Goal: Obtain resource: Obtain resource

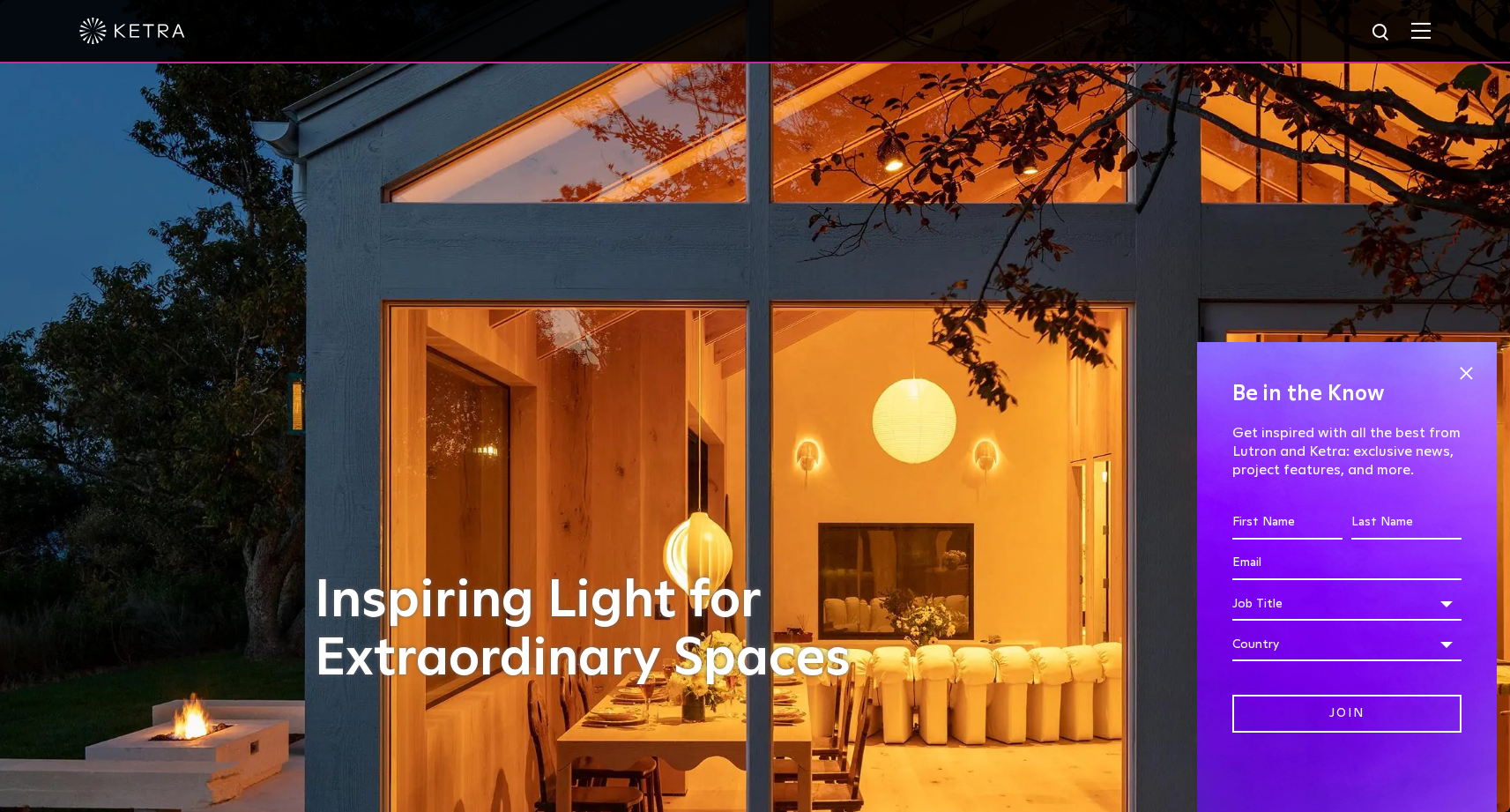
click at [1427, 34] on img at bounding box center [1421, 30] width 19 height 16
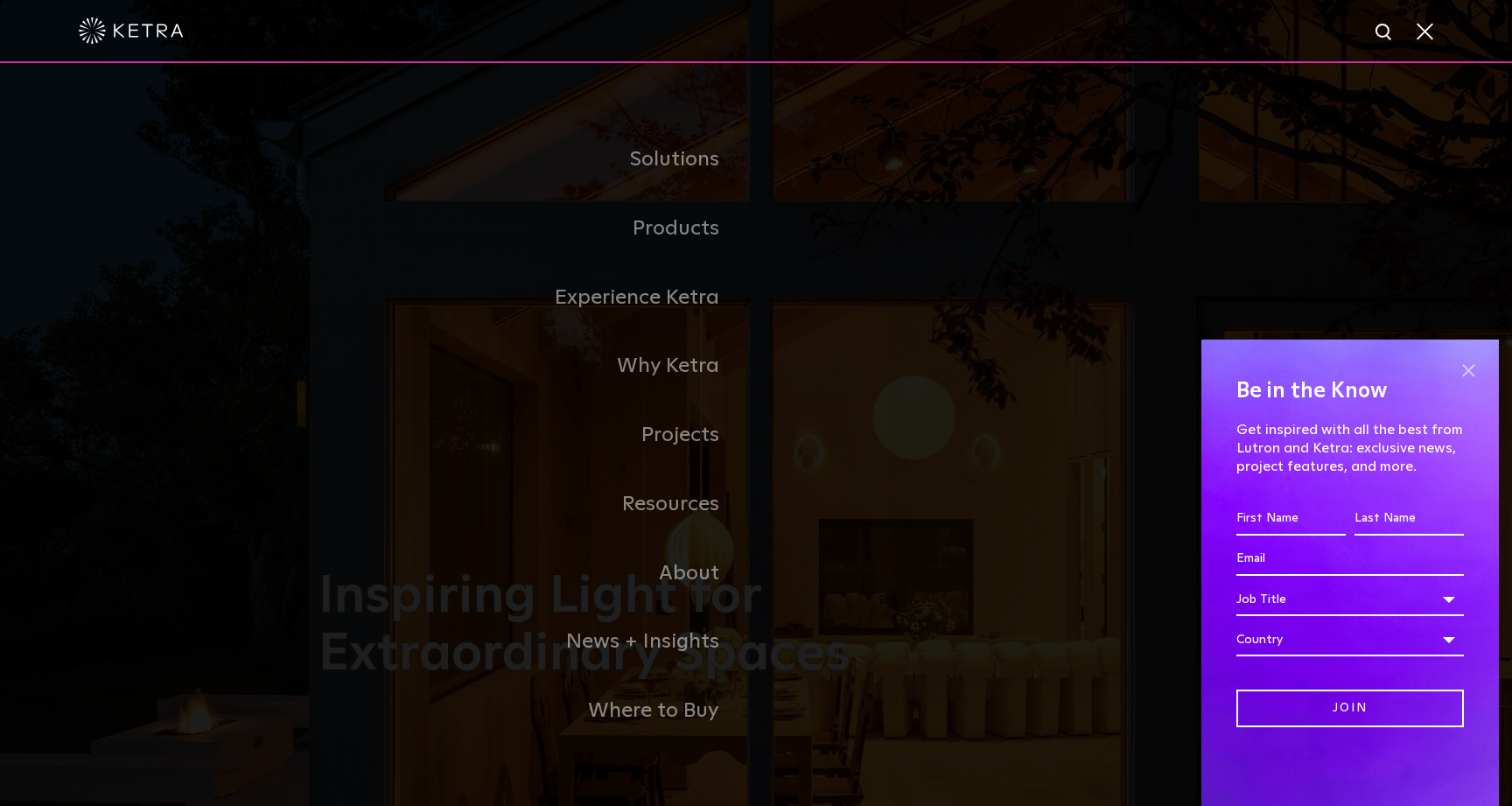
click at [1471, 365] on span at bounding box center [1468, 370] width 26 height 26
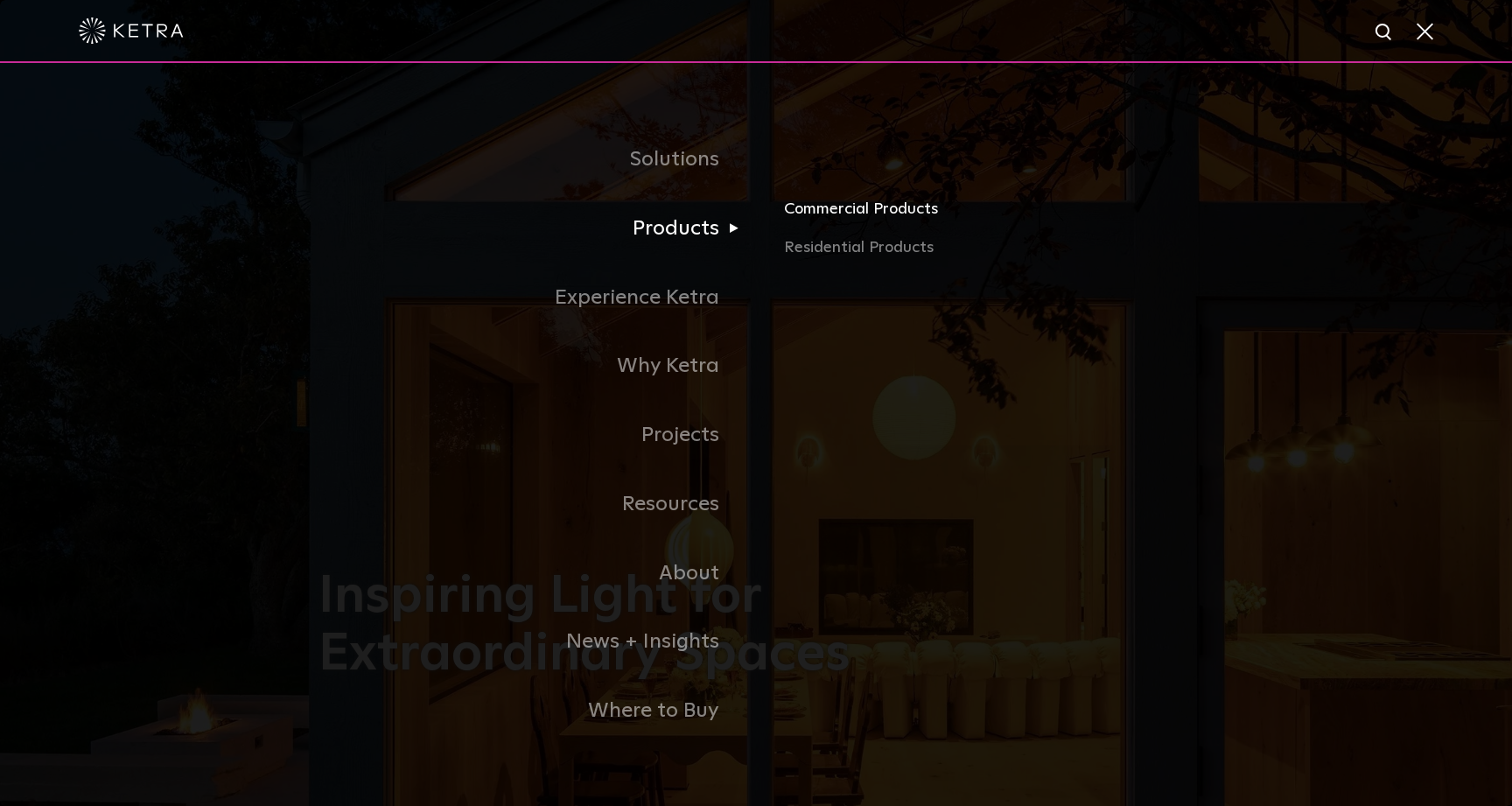
click at [881, 217] on link "Commercial Products" at bounding box center [988, 216] width 409 height 38
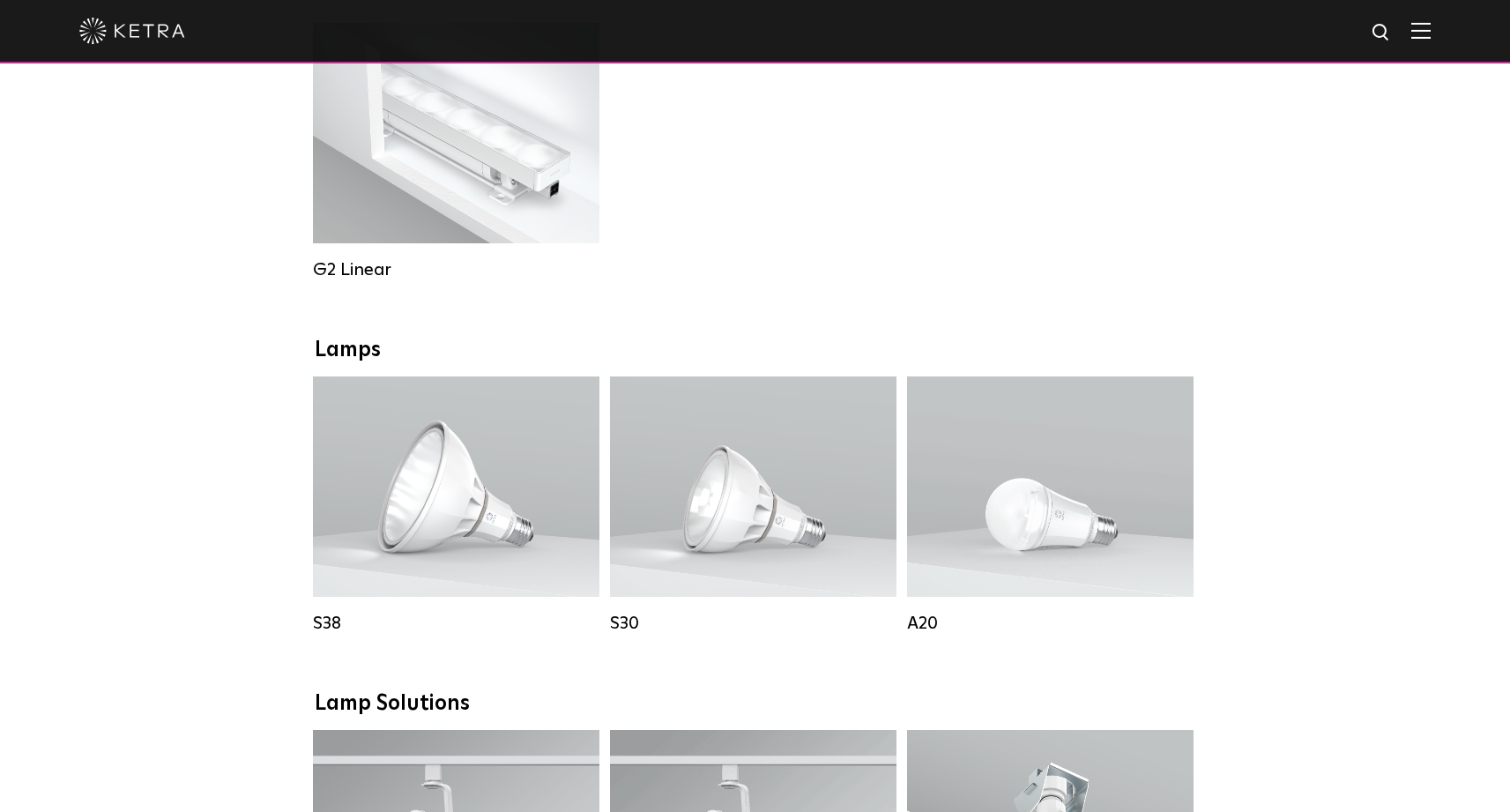
scroll to position [1342, 0]
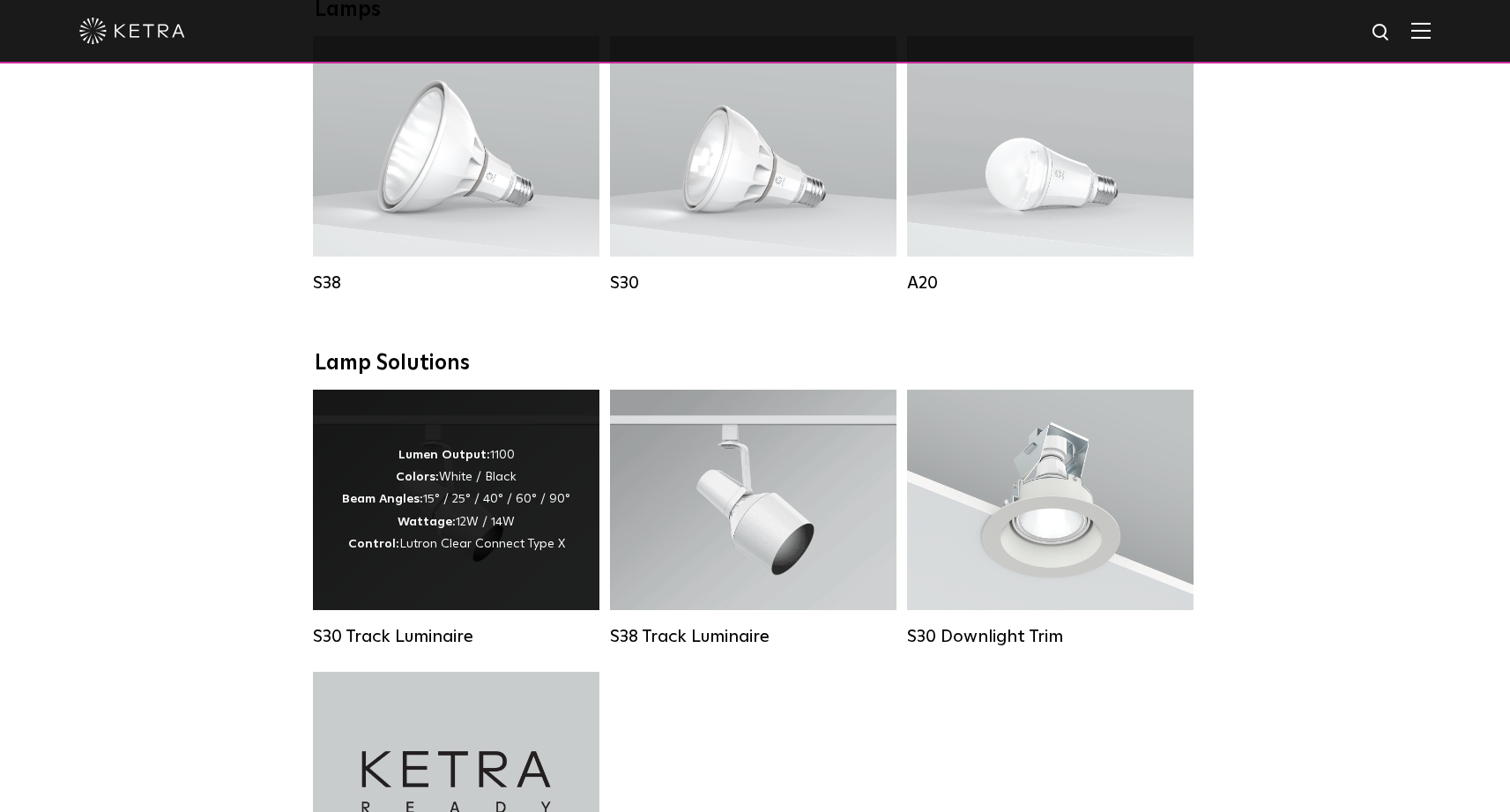
click at [392, 511] on div "Lumen Output: 1100 Colors: White / Black Beam Angles: 15° / 25° / 40° / 60° / 9…" at bounding box center [456, 499] width 229 height 111
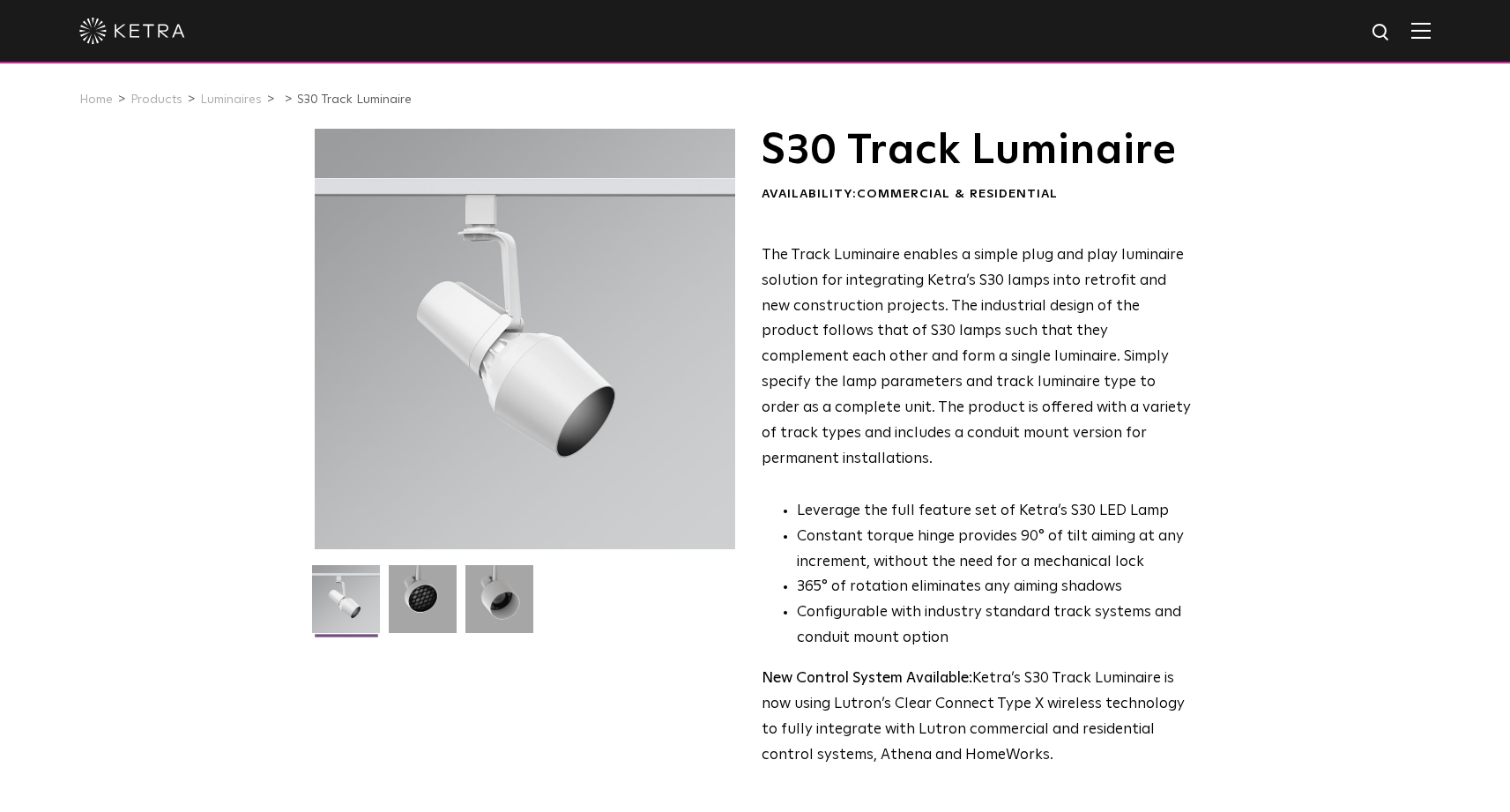
scroll to position [143, 0]
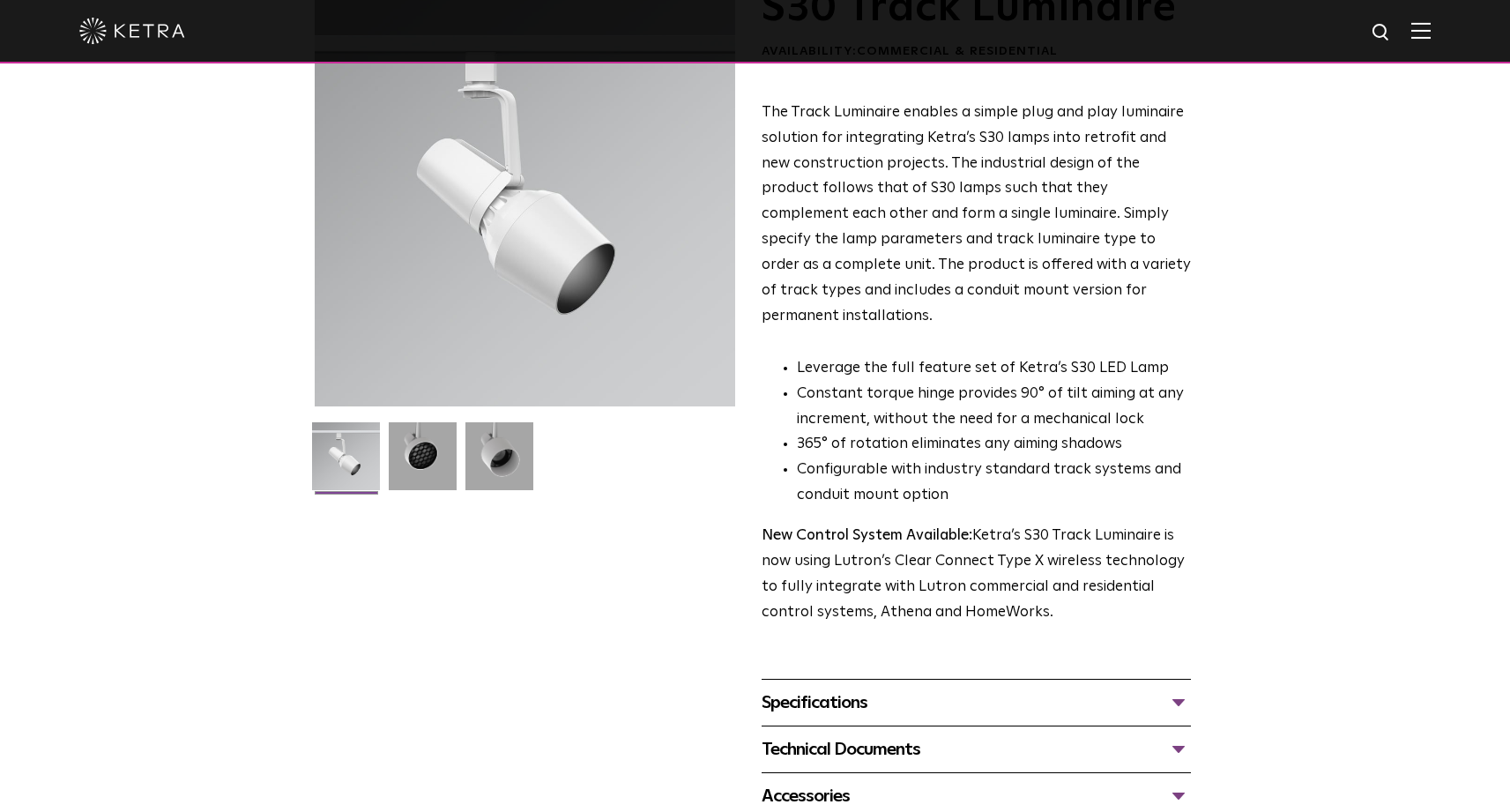
click at [812, 688] on div "Specifications" at bounding box center [976, 702] width 430 height 28
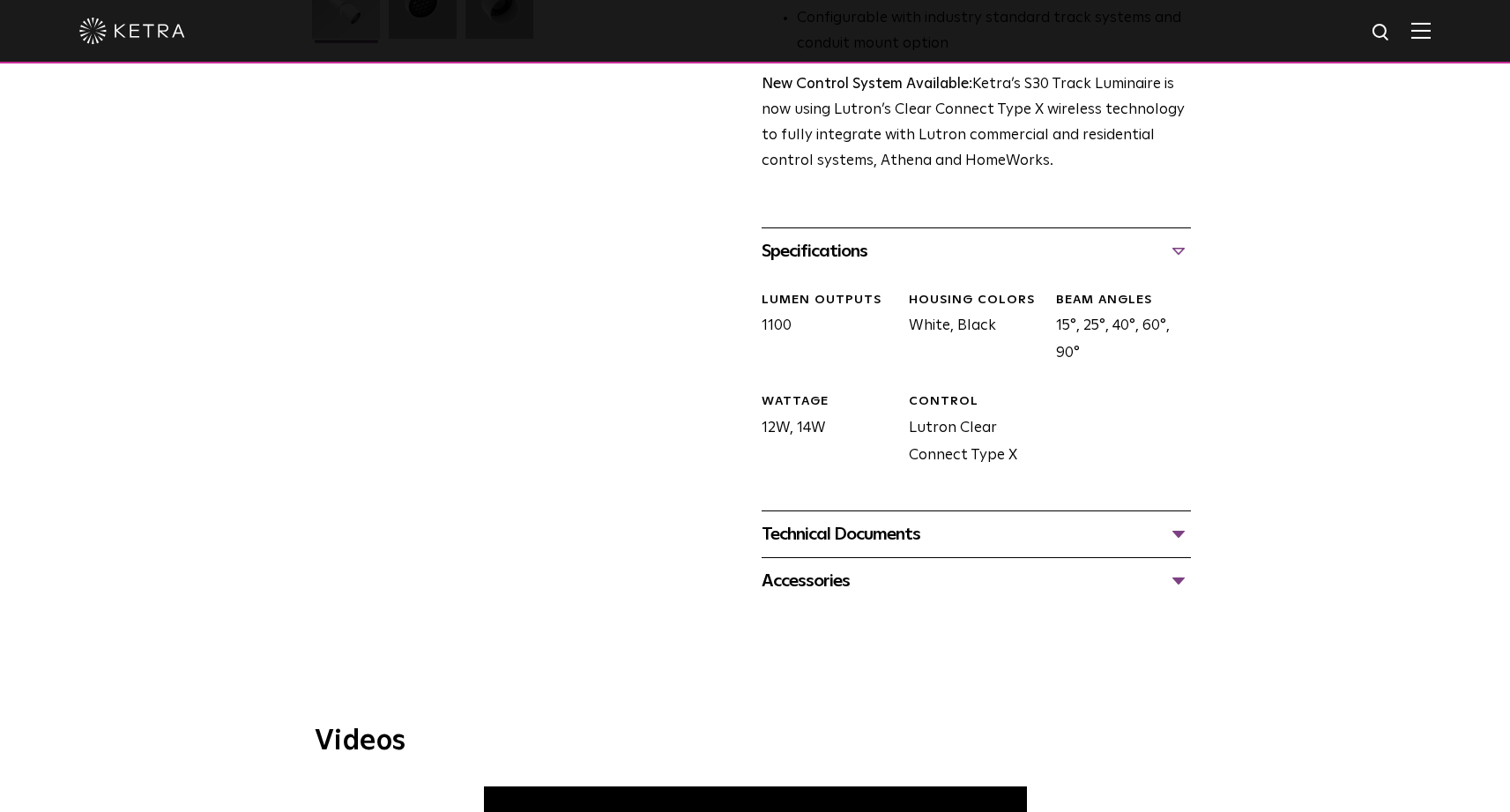
scroll to position [626, 0]
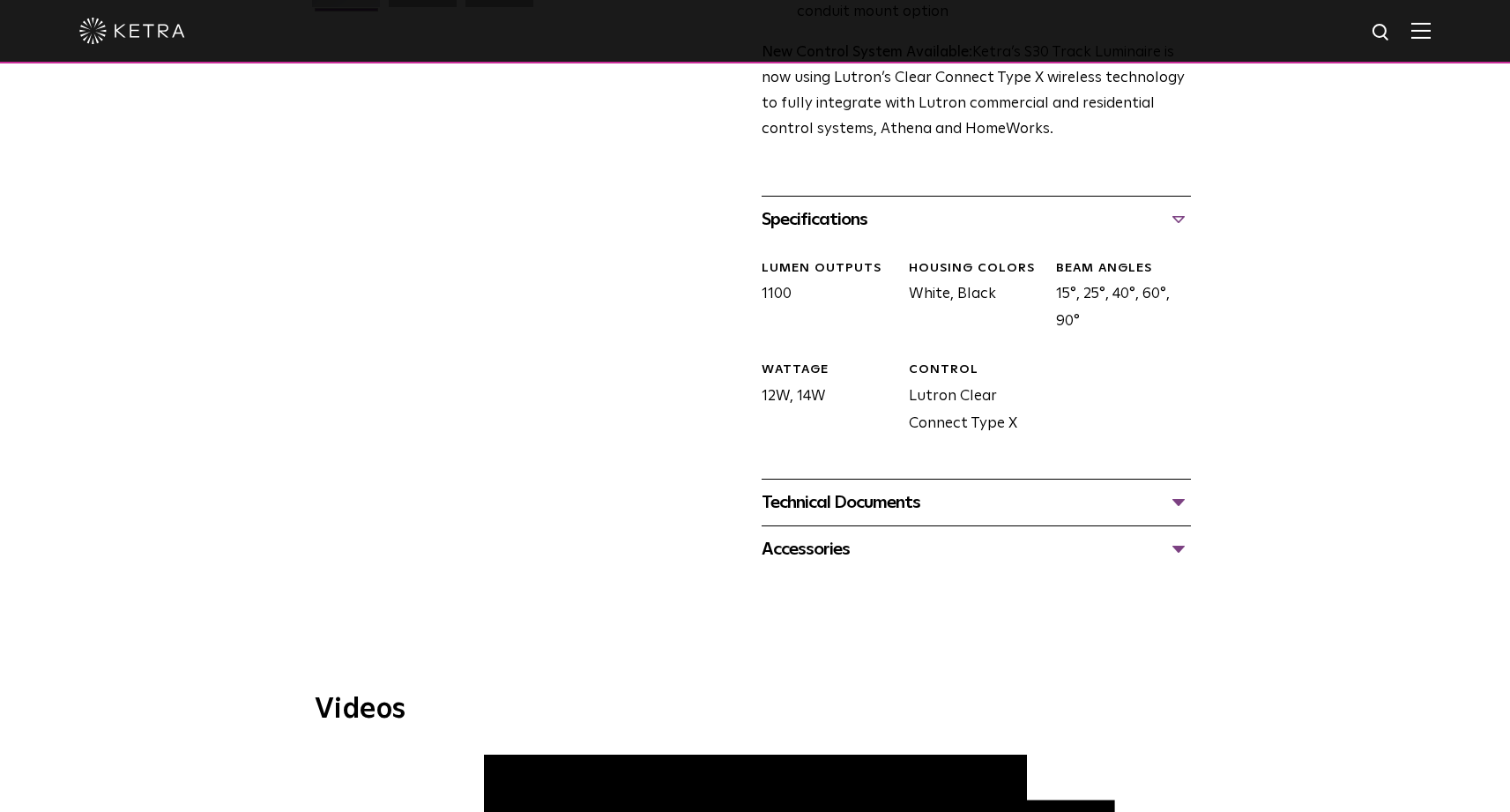
click at [870, 489] on div "Technical Documents" at bounding box center [976, 502] width 430 height 28
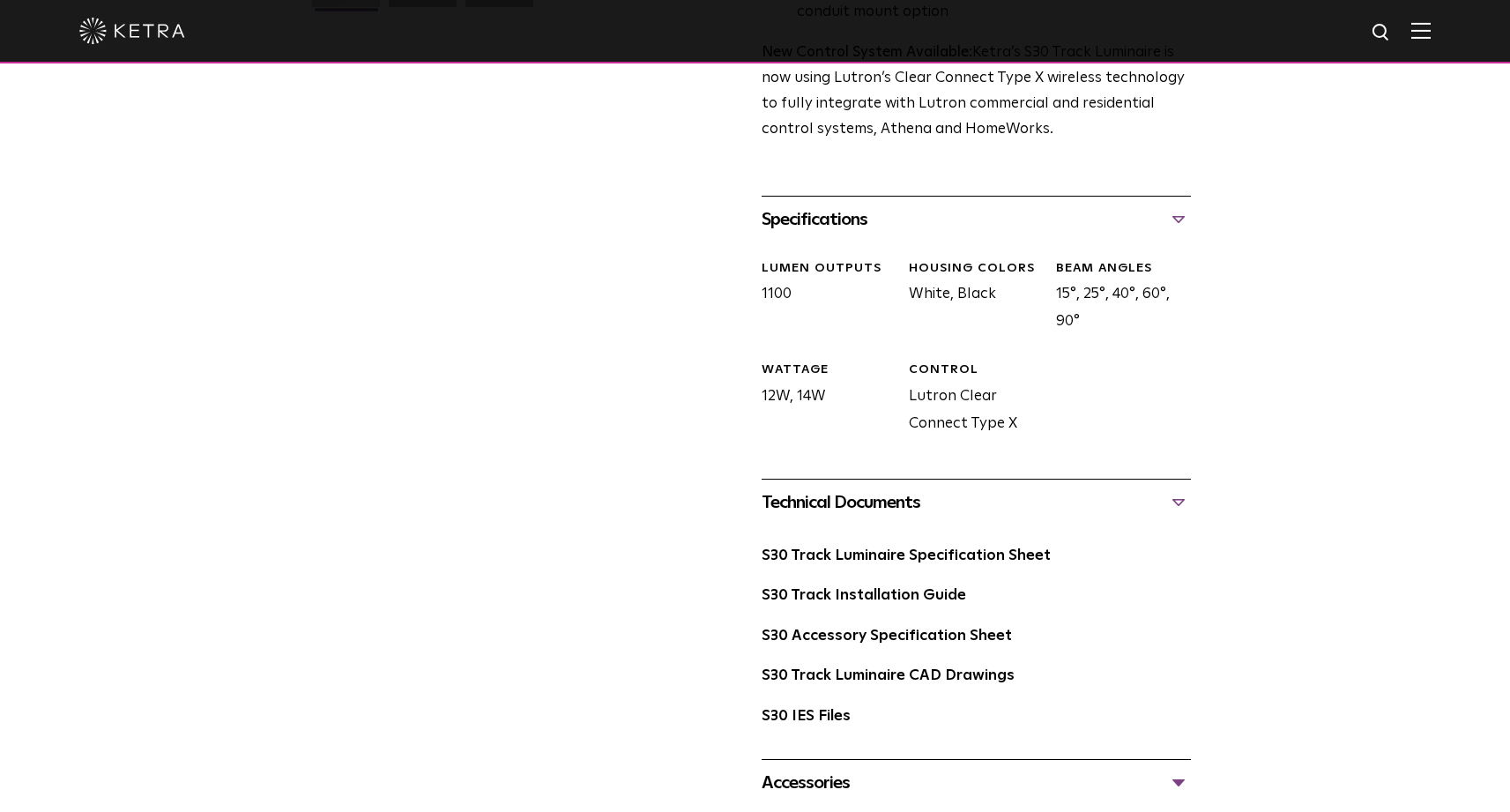
scroll to position [630, 0]
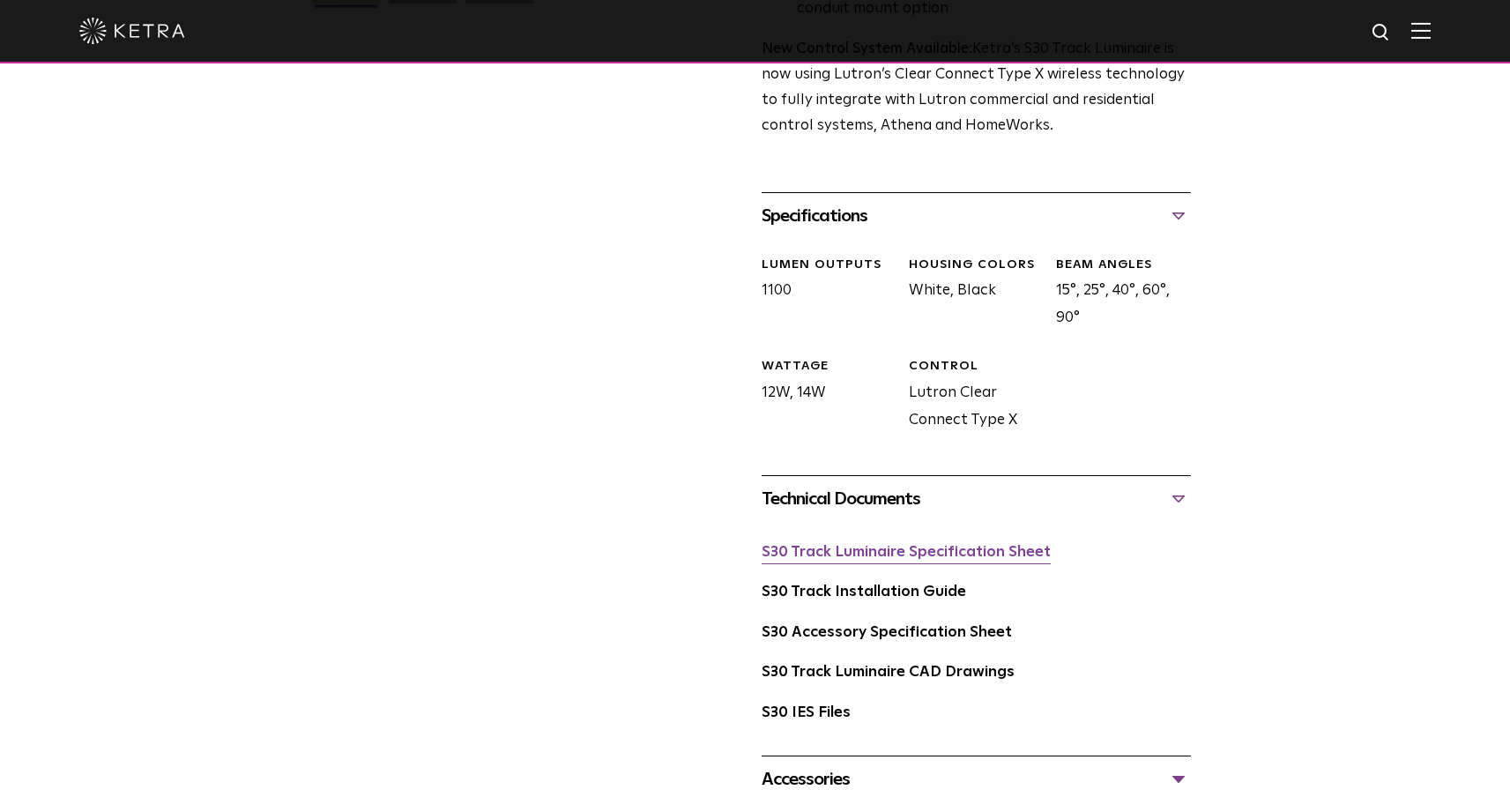
click at [876, 545] on link "S30 Track Luminaire Specification Sheet" at bounding box center [907, 552] width 290 height 15
